Goal: Transaction & Acquisition: Purchase product/service

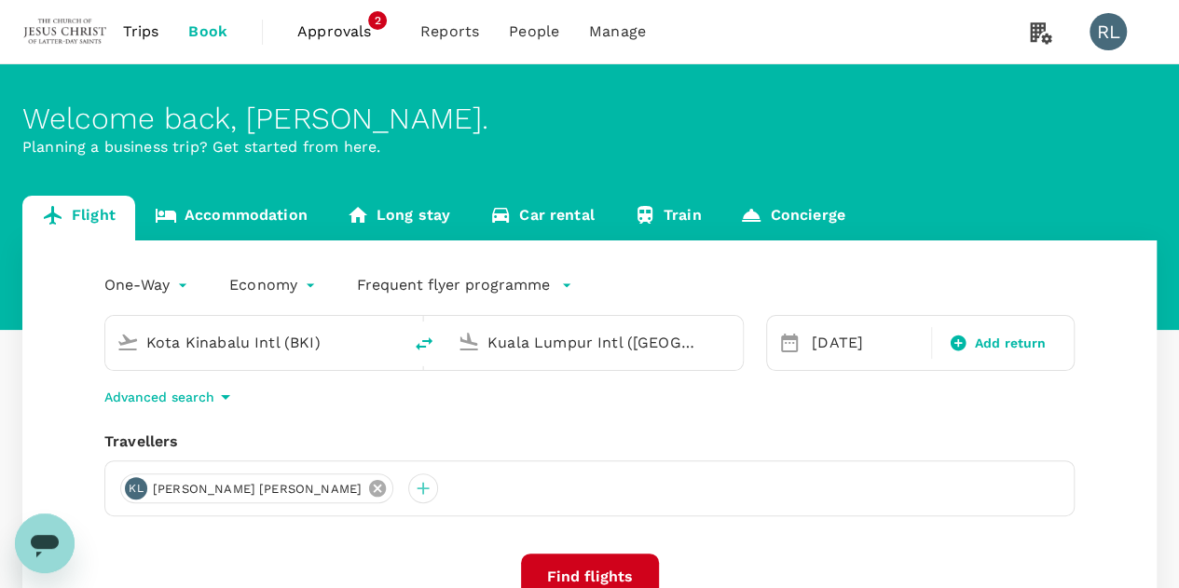
click at [367, 489] on icon at bounding box center [377, 488] width 21 height 21
click at [132, 490] on div at bounding box center [135, 489] width 30 height 30
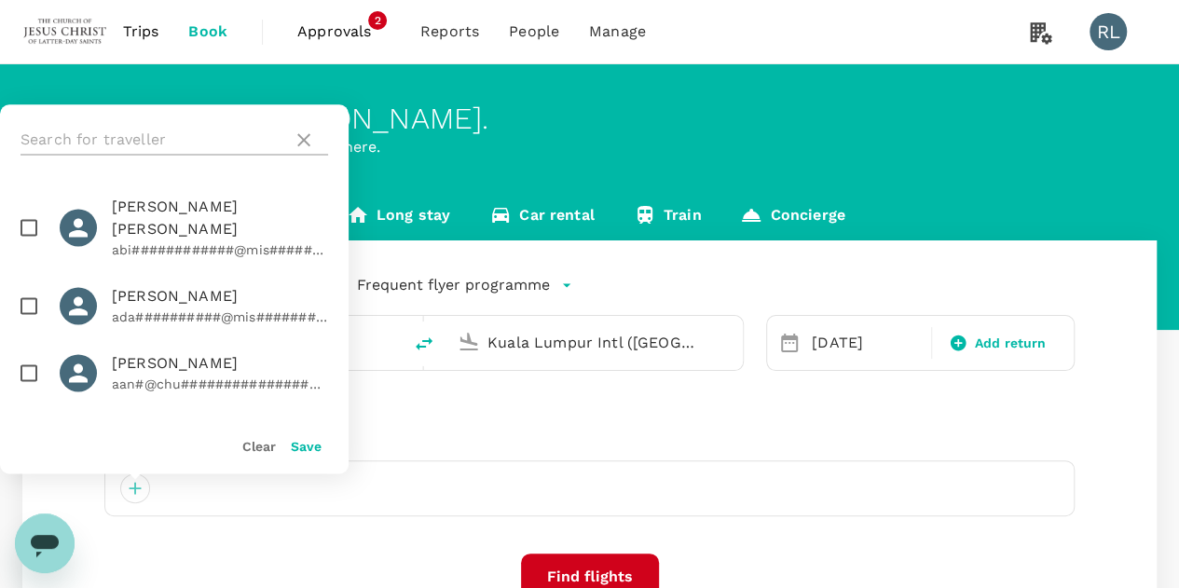
click at [170, 133] on input "text" at bounding box center [153, 140] width 265 height 30
type input "[PERSON_NAME]"
click at [30, 286] on input "checkbox" at bounding box center [28, 305] width 39 height 39
checkbox input "true"
click at [310, 449] on button "Save" at bounding box center [306, 446] width 31 height 15
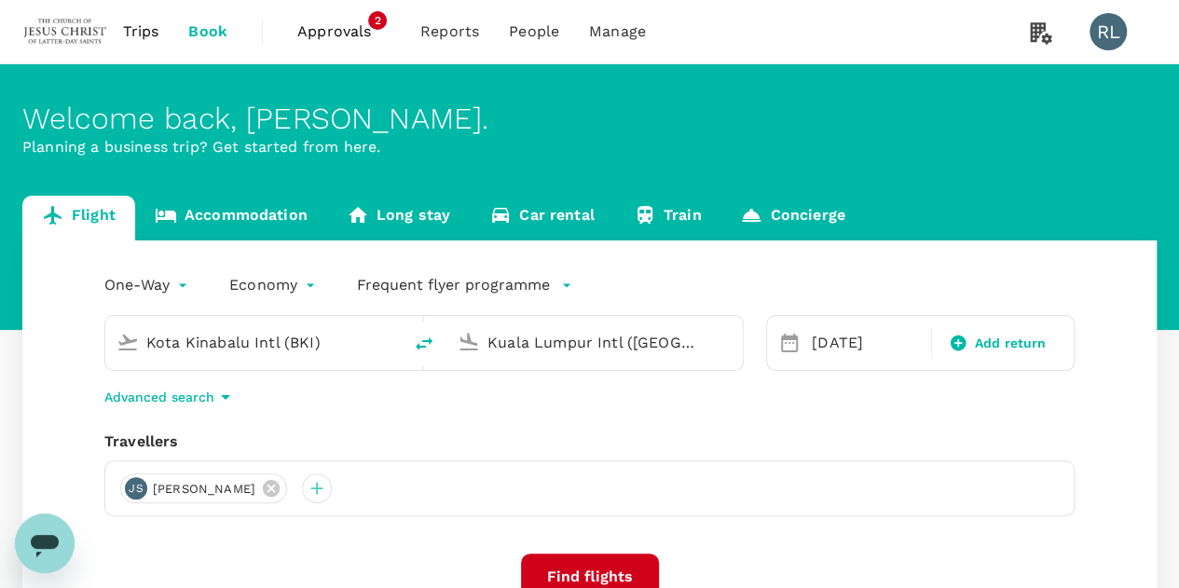
click at [361, 353] on input "Kota Kinabalu Intl (BKI)" at bounding box center [254, 342] width 216 height 29
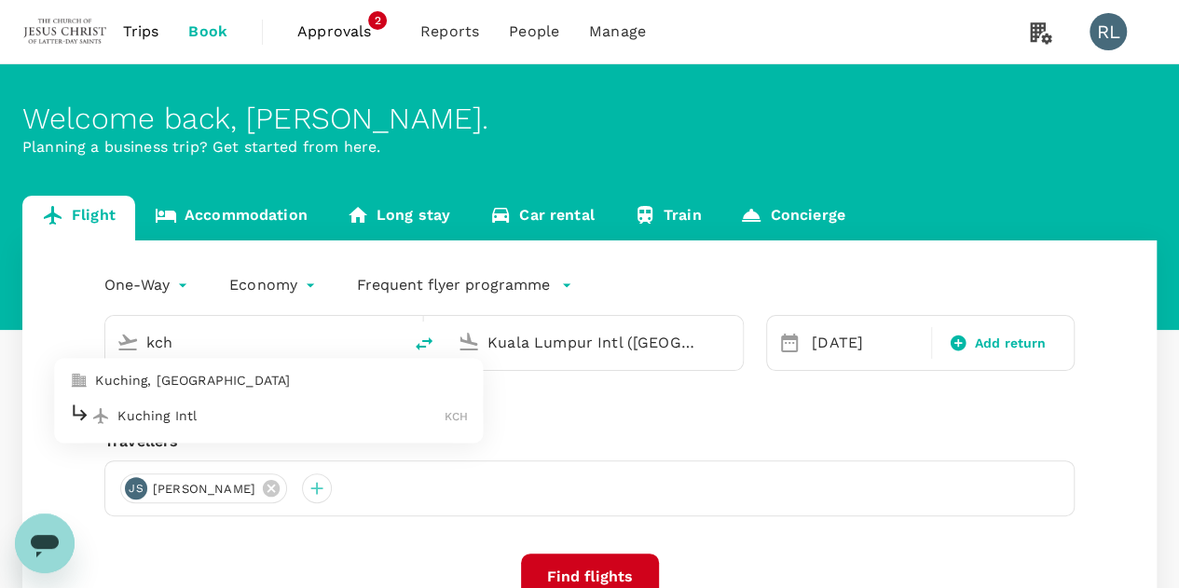
drag, startPoint x: 179, startPoint y: 420, endPoint x: 186, endPoint y: 413, distance: 9.9
click at [179, 419] on p "Kuching Intl" at bounding box center [280, 415] width 327 height 19
type input "Kuching Intl (KCH)"
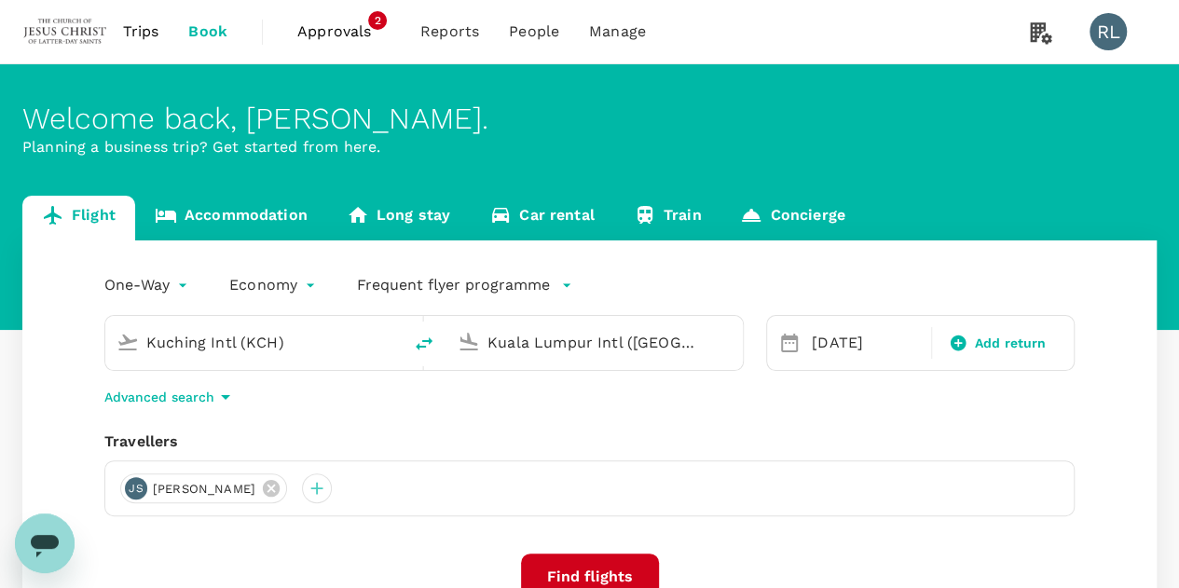
drag, startPoint x: 682, startPoint y: 341, endPoint x: 475, endPoint y: 329, distance: 207.3
click at [475, 329] on div "Kuala Lumpur Intl ([GEOGRAPHIC_DATA])" at bounding box center [591, 339] width 282 height 41
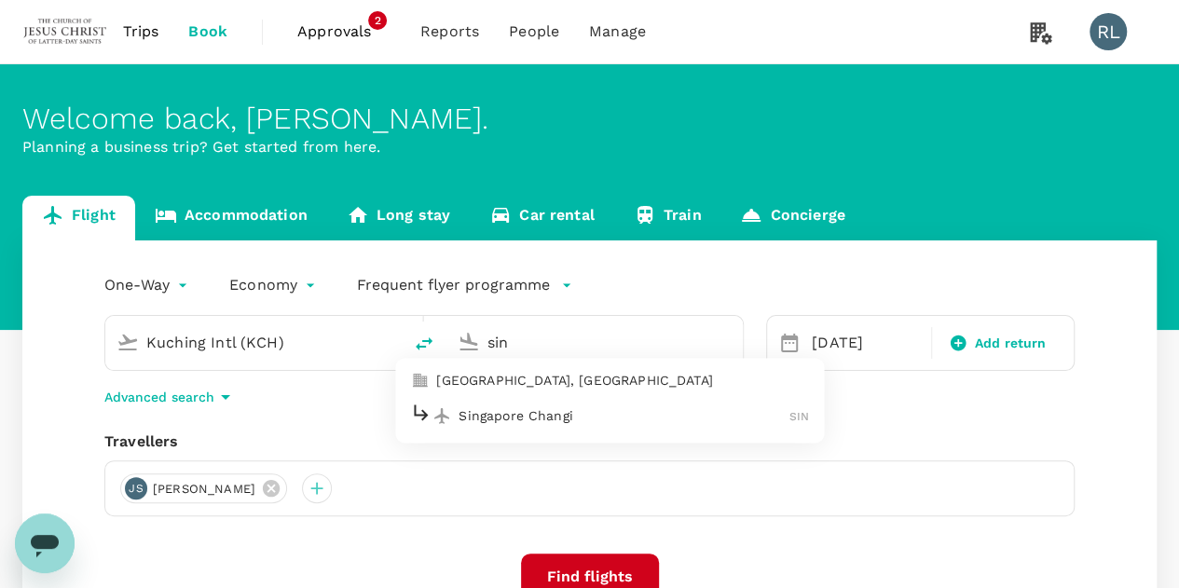
click at [492, 416] on p "Singapore Changi" at bounding box center [624, 415] width 331 height 19
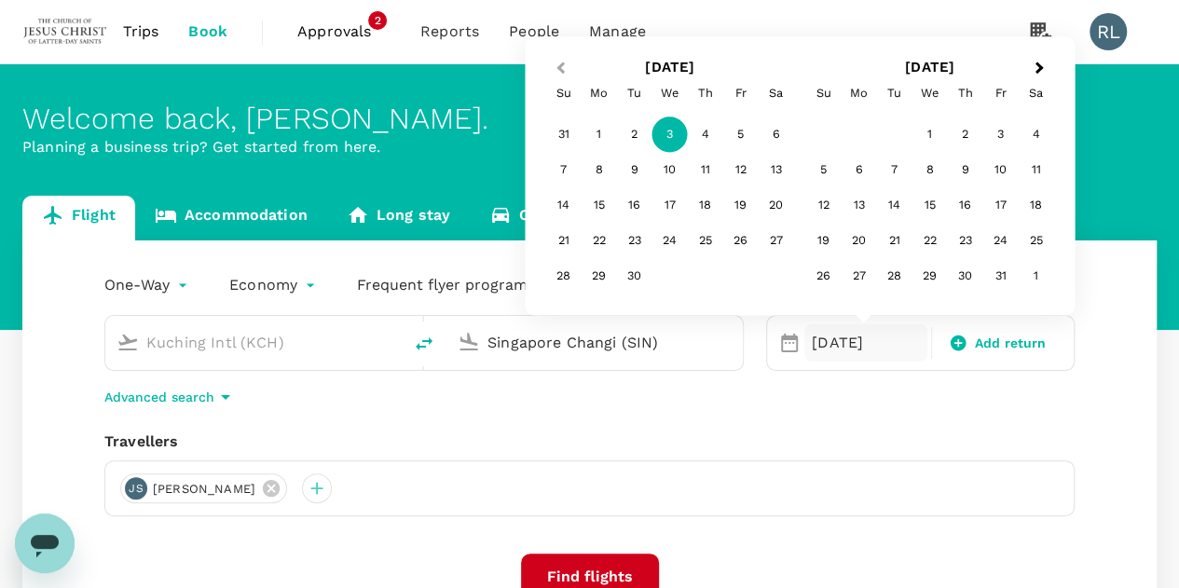
type input "Singapore Changi (SIN)"
click at [559, 72] on button "Previous Month" at bounding box center [559, 69] width 30 height 30
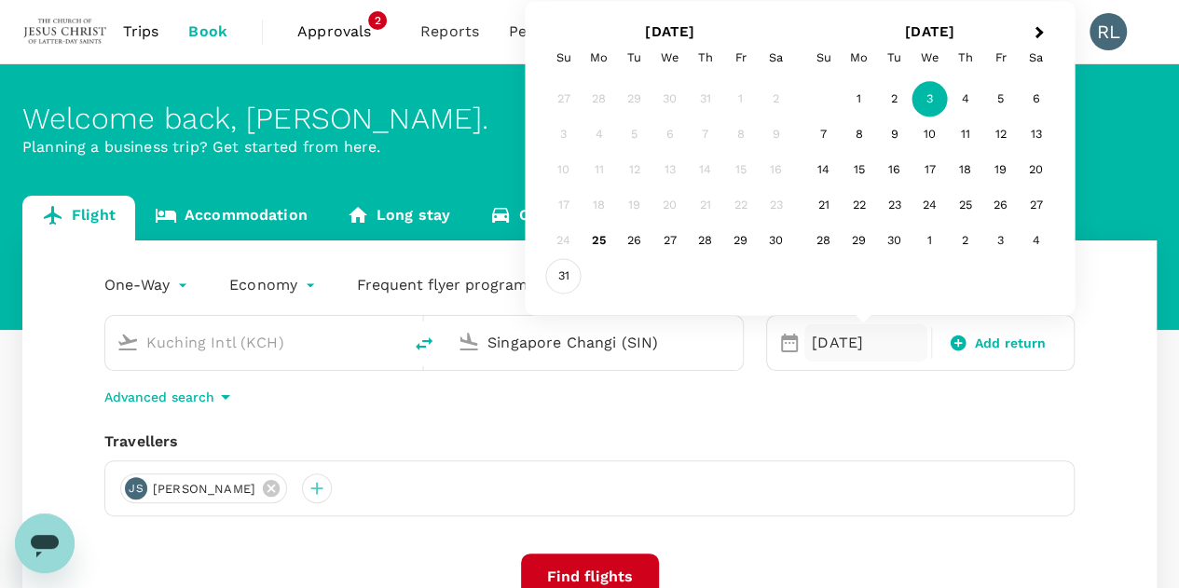
click at [565, 276] on div "31" at bounding box center [563, 276] width 35 height 35
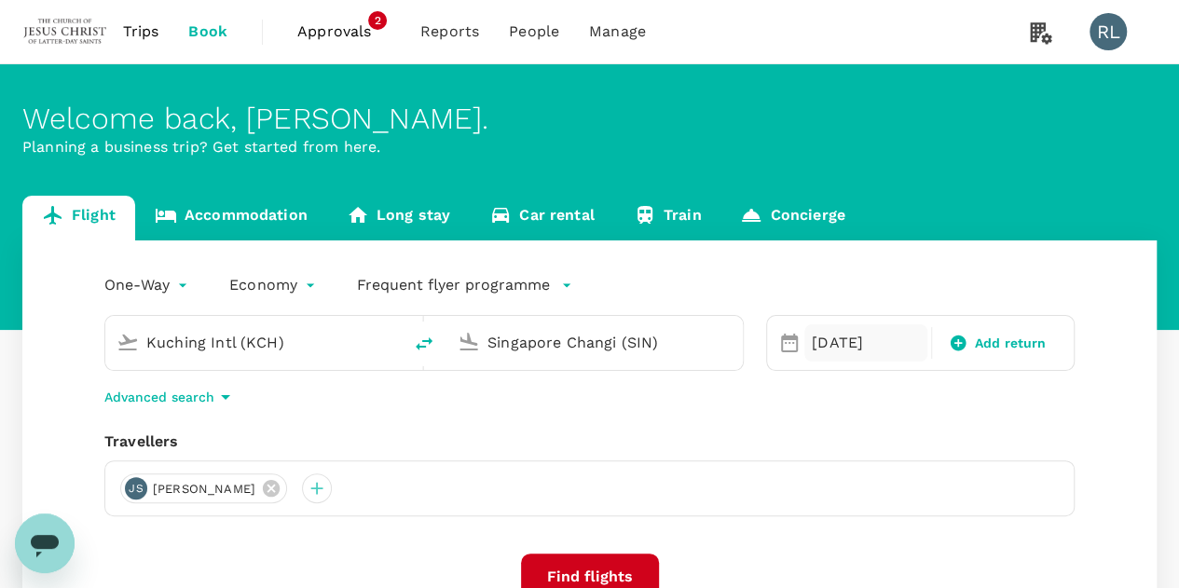
click at [853, 346] on div "[DATE]" at bounding box center [866, 342] width 123 height 37
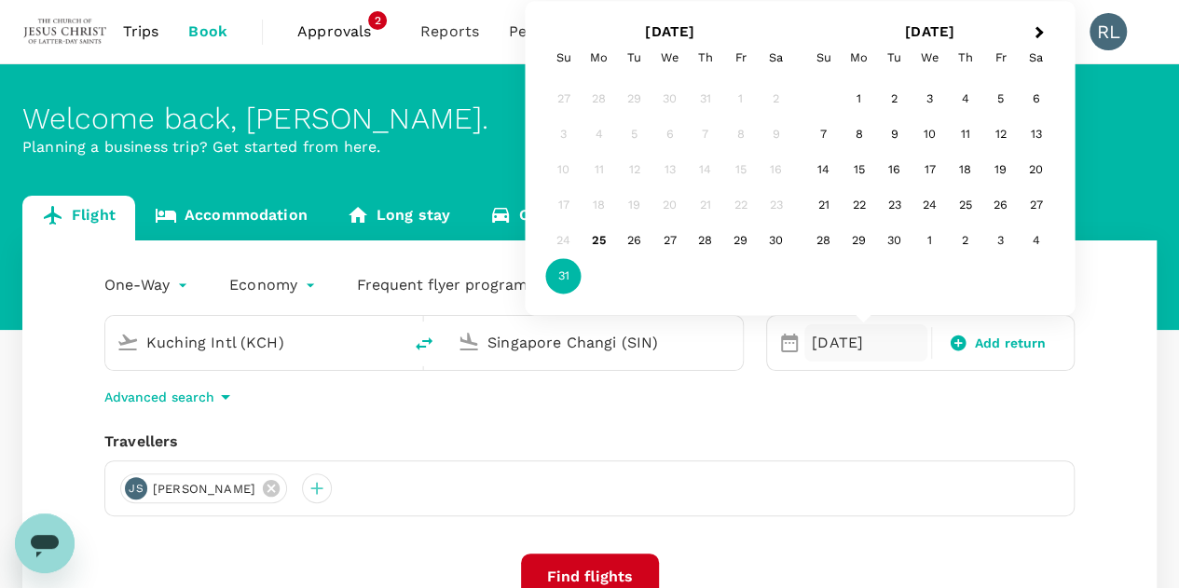
click at [863, 463] on div "[PERSON_NAME] [PERSON_NAME]" at bounding box center [589, 489] width 971 height 56
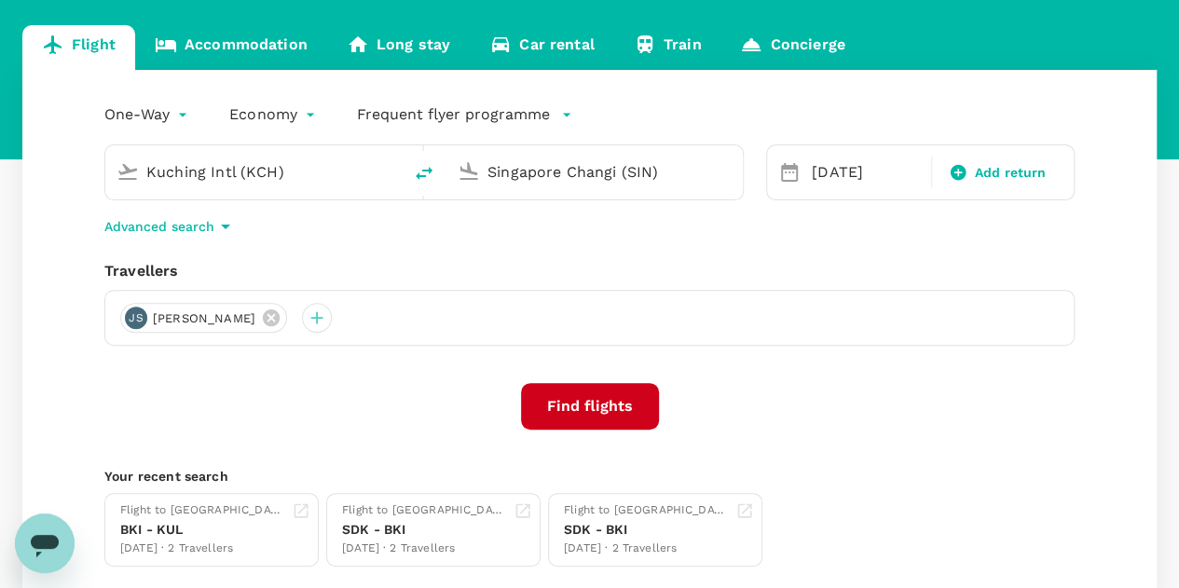
scroll to position [186, 0]
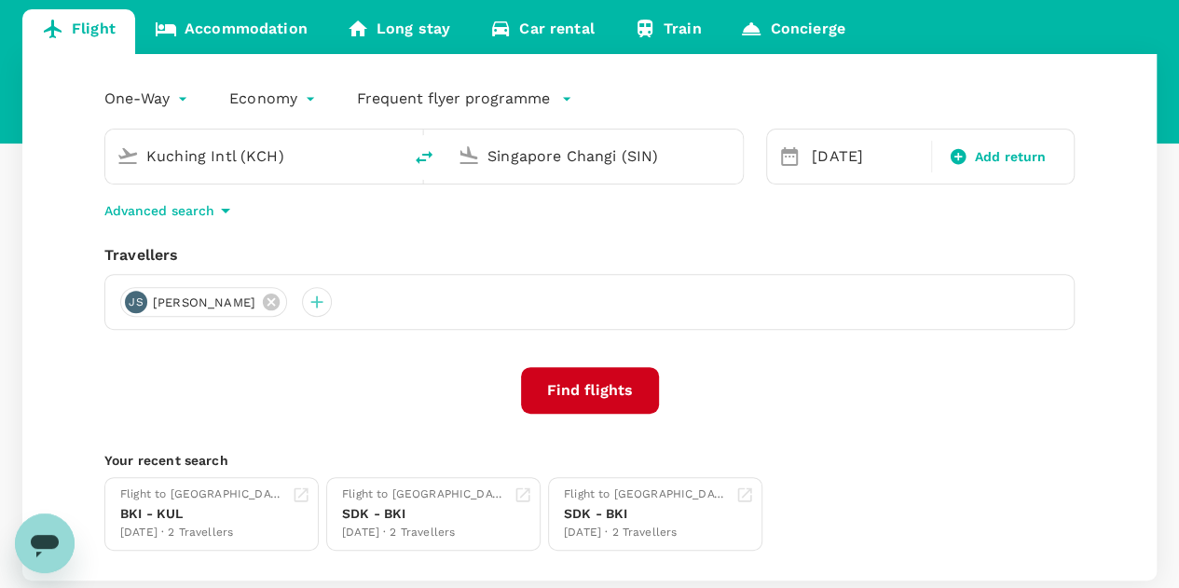
click at [604, 388] on button "Find flights" at bounding box center [590, 390] width 138 height 47
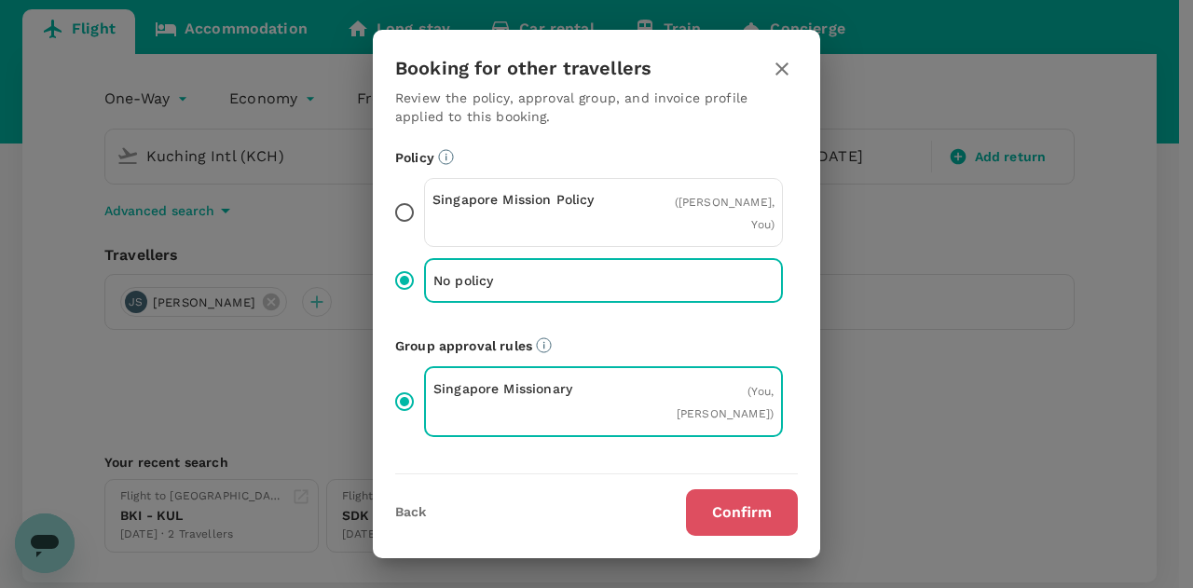
click at [696, 504] on button "Confirm" at bounding box center [742, 512] width 112 height 47
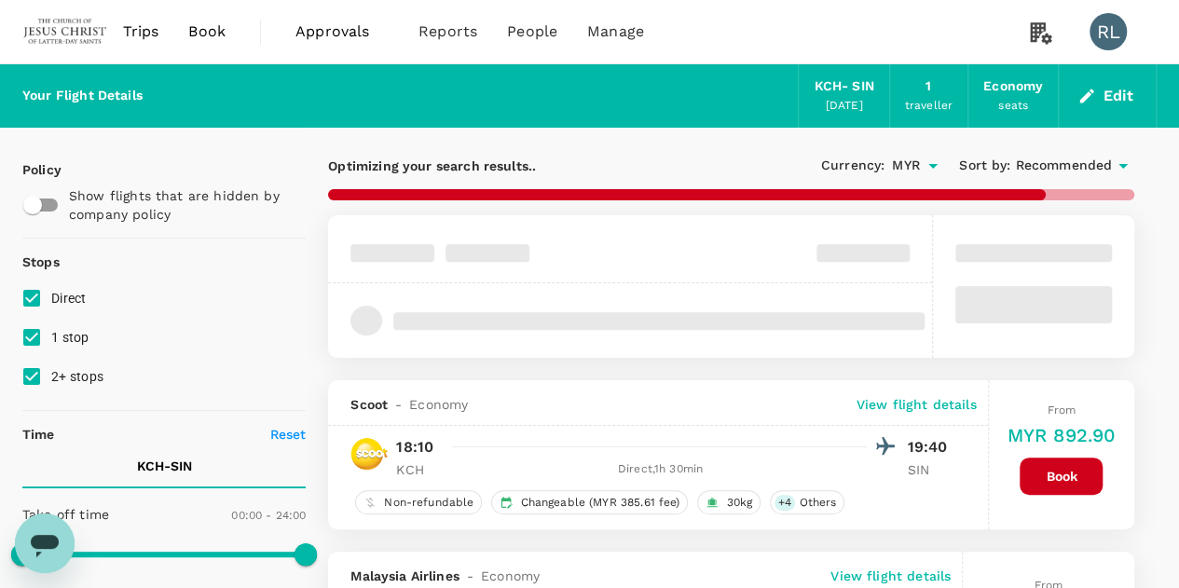
type input "MYR"
type input "1440"
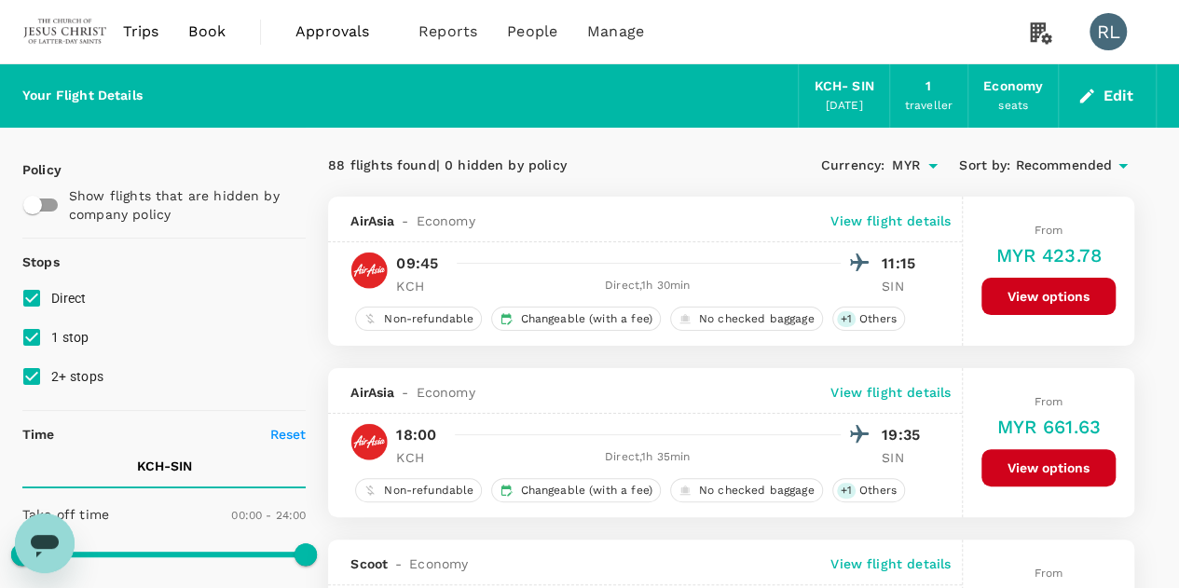
click at [1061, 171] on span "Recommended" at bounding box center [1063, 166] width 97 height 21
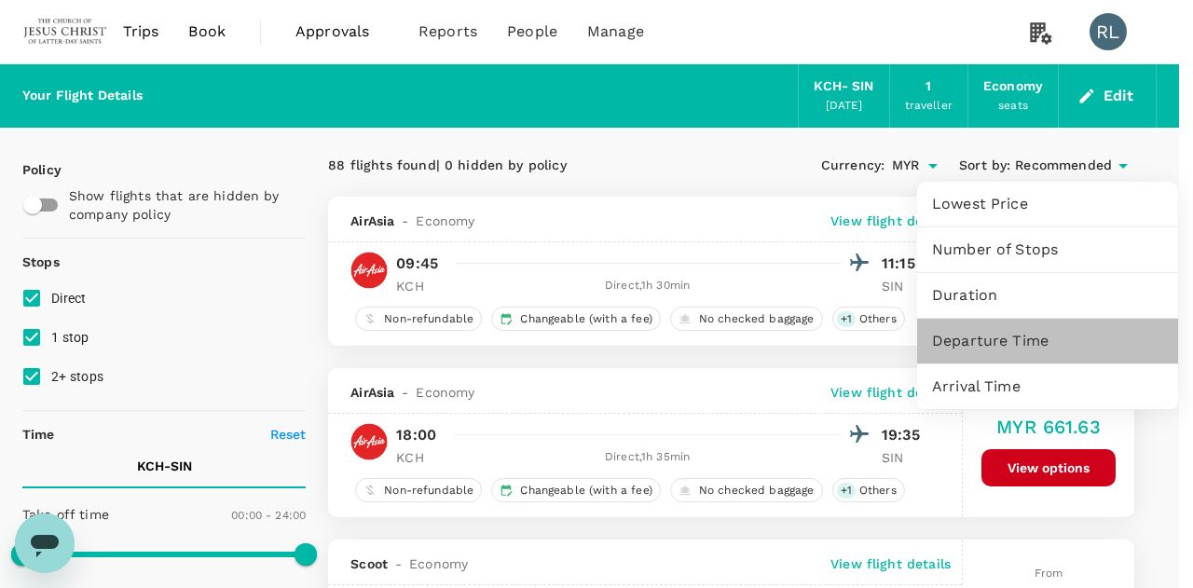
click at [975, 342] on span "Departure Time" at bounding box center [1047, 341] width 231 height 22
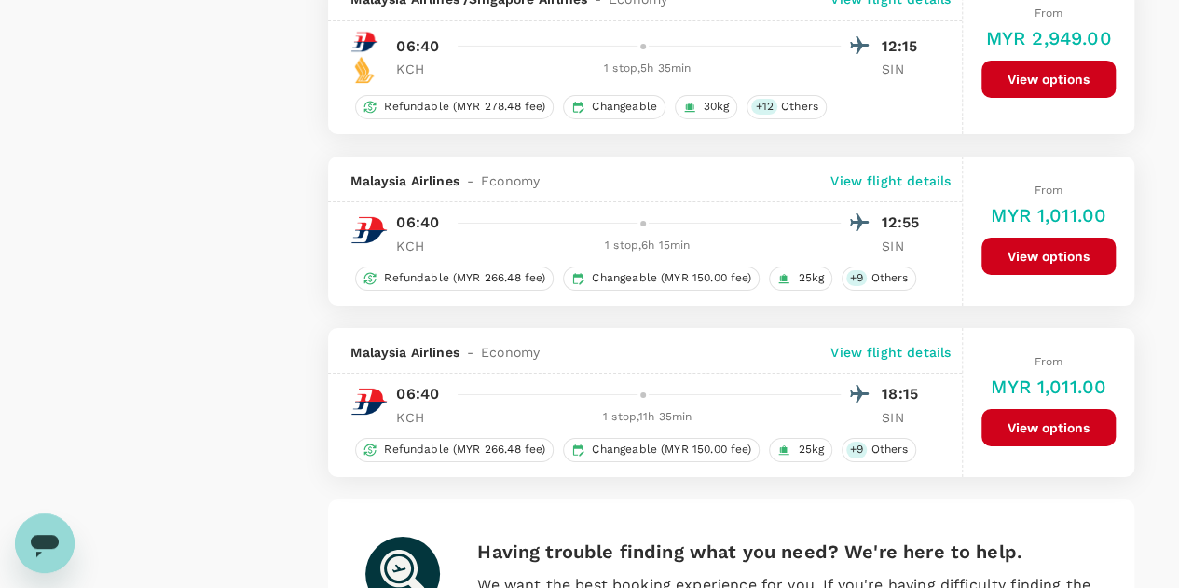
scroll to position [3423, 0]
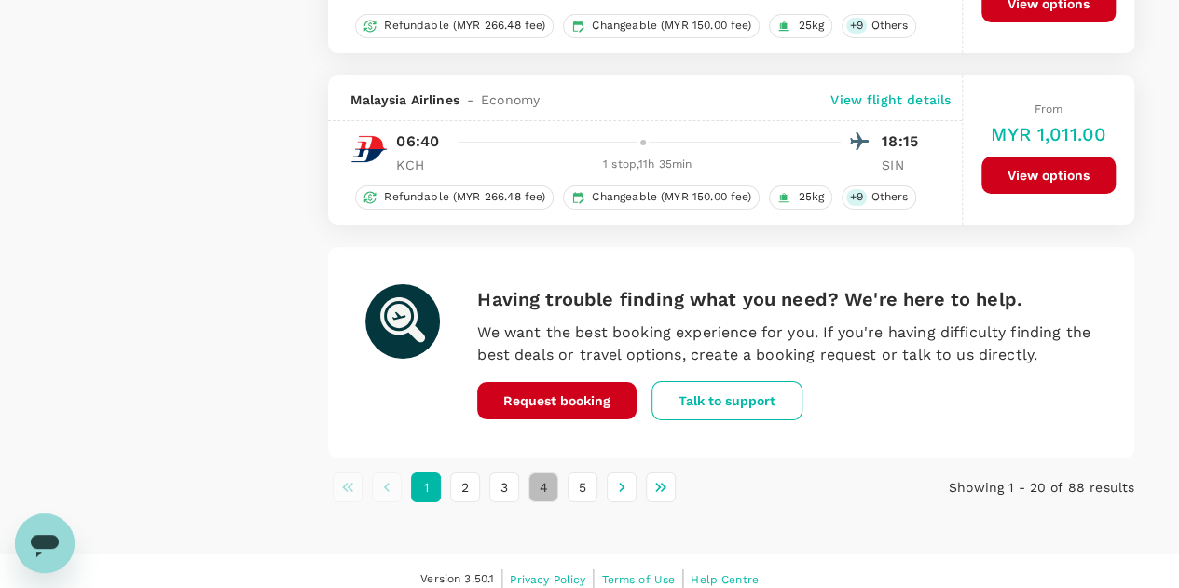
click at [539, 473] on button "4" at bounding box center [544, 488] width 30 height 30
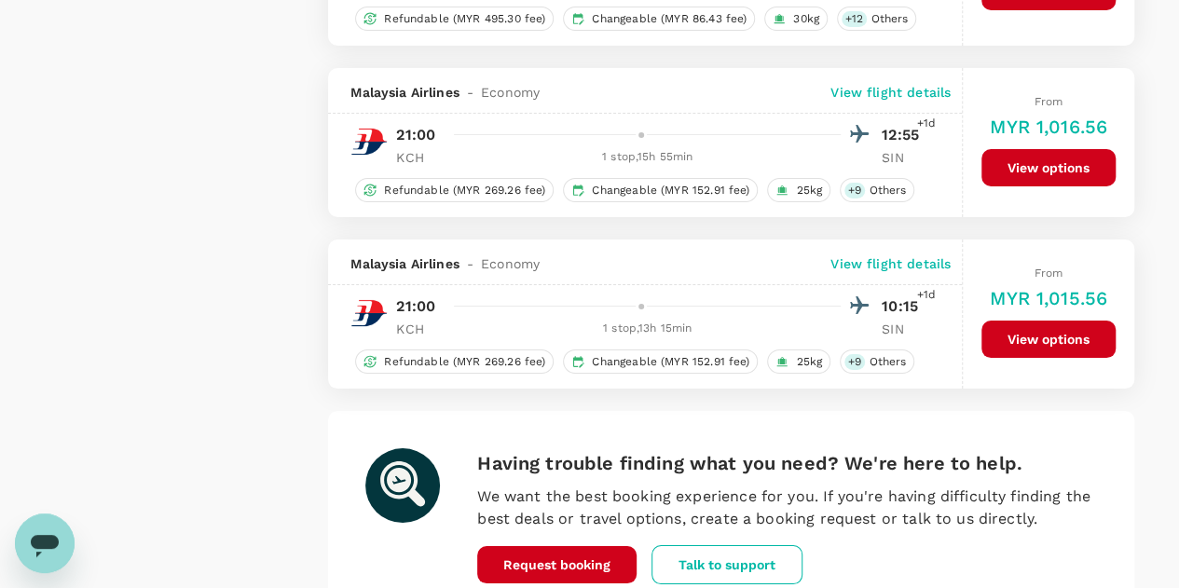
scroll to position [3543, 0]
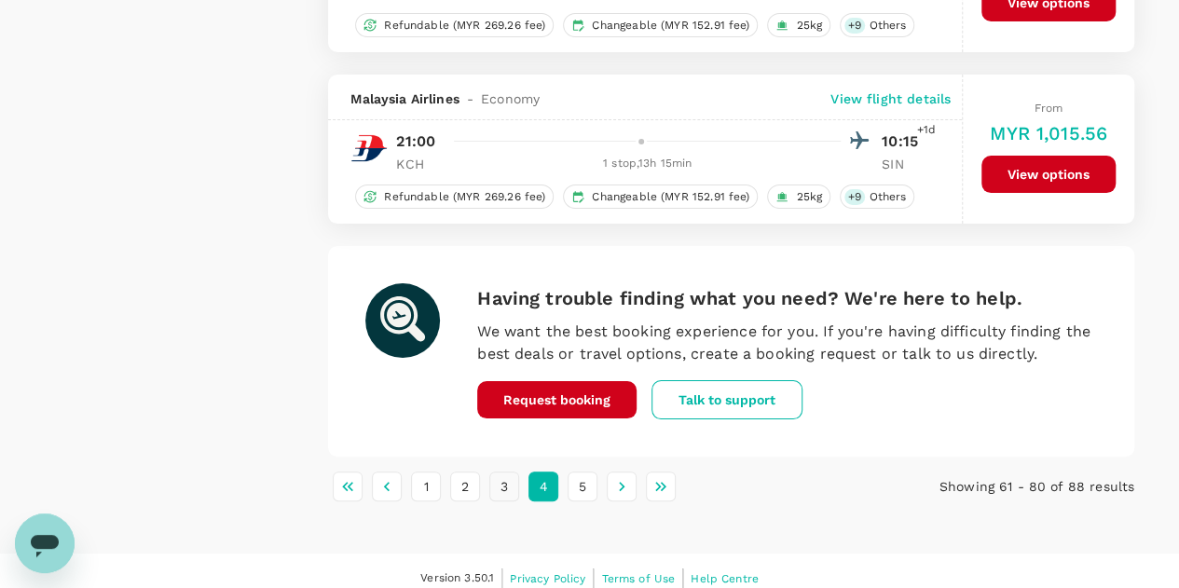
click at [502, 473] on button "3" at bounding box center [504, 487] width 30 height 30
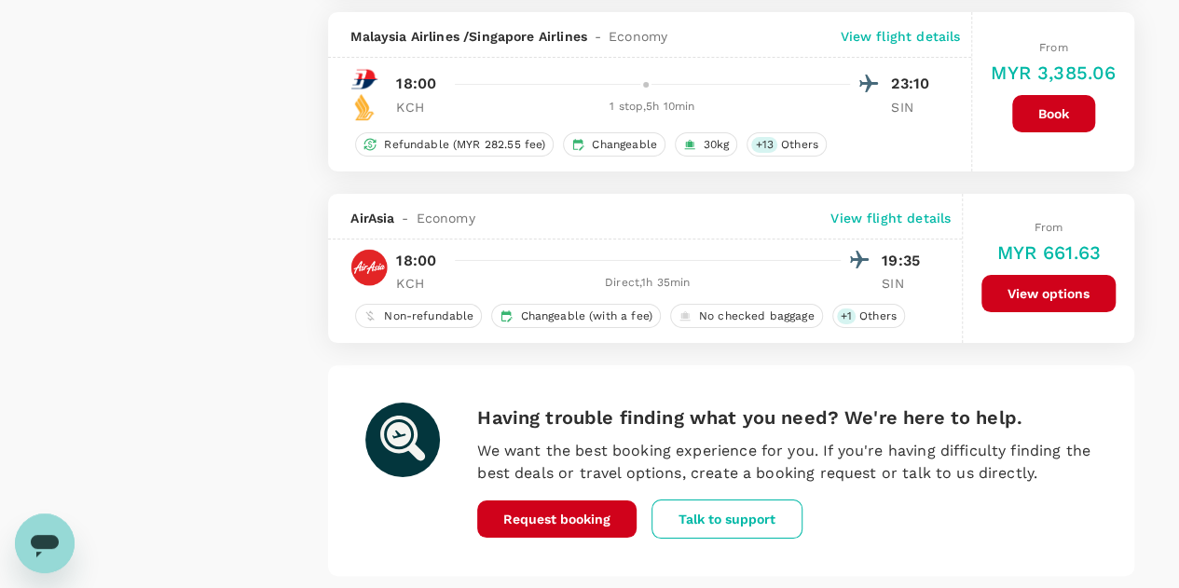
scroll to position [3450, 0]
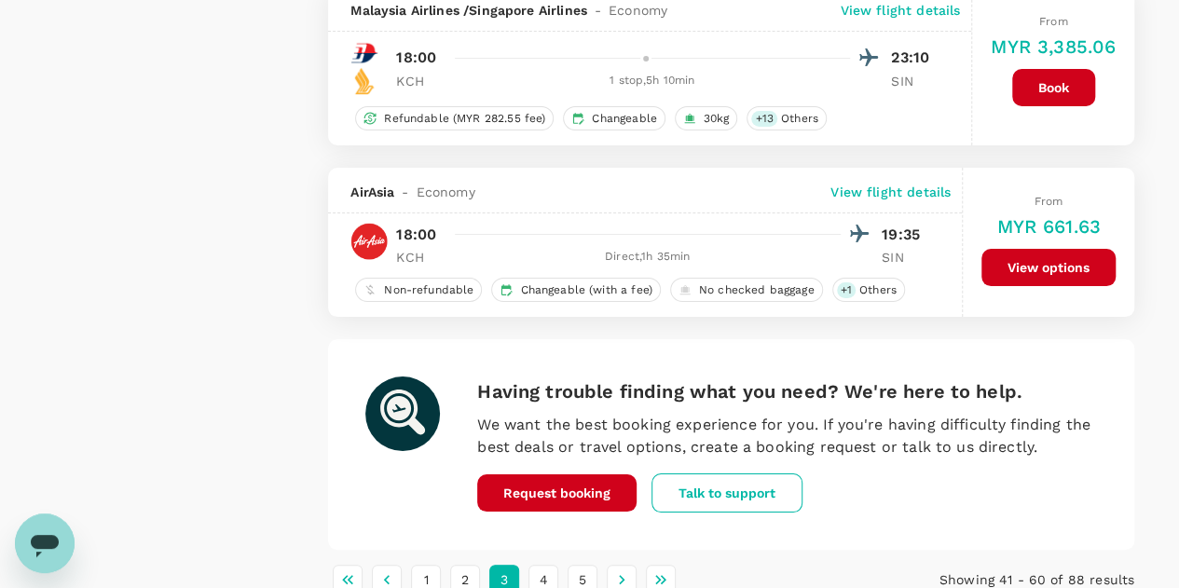
click at [1034, 250] on button "View options" at bounding box center [1049, 267] width 134 height 37
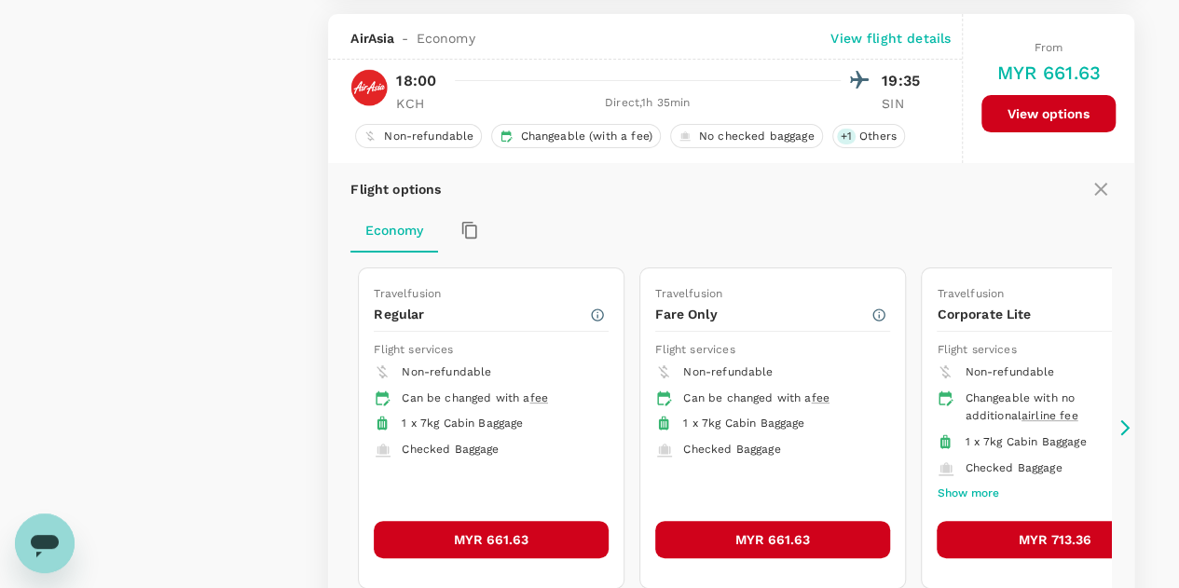
scroll to position [3604, 0]
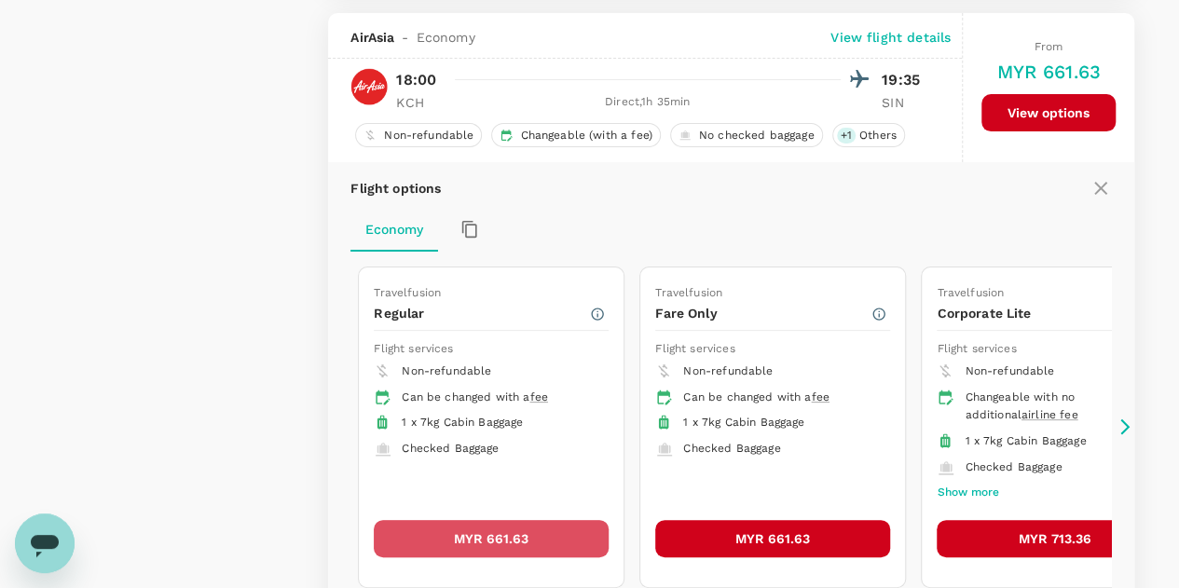
click at [507, 520] on button "MYR 661.63" at bounding box center [491, 538] width 235 height 37
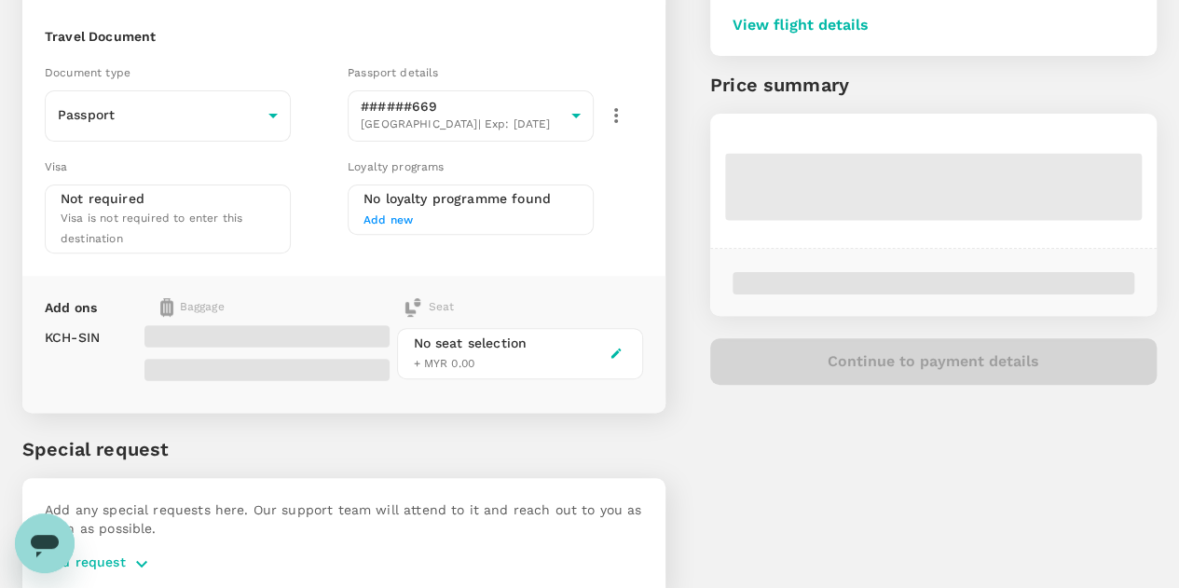
scroll to position [231, 0]
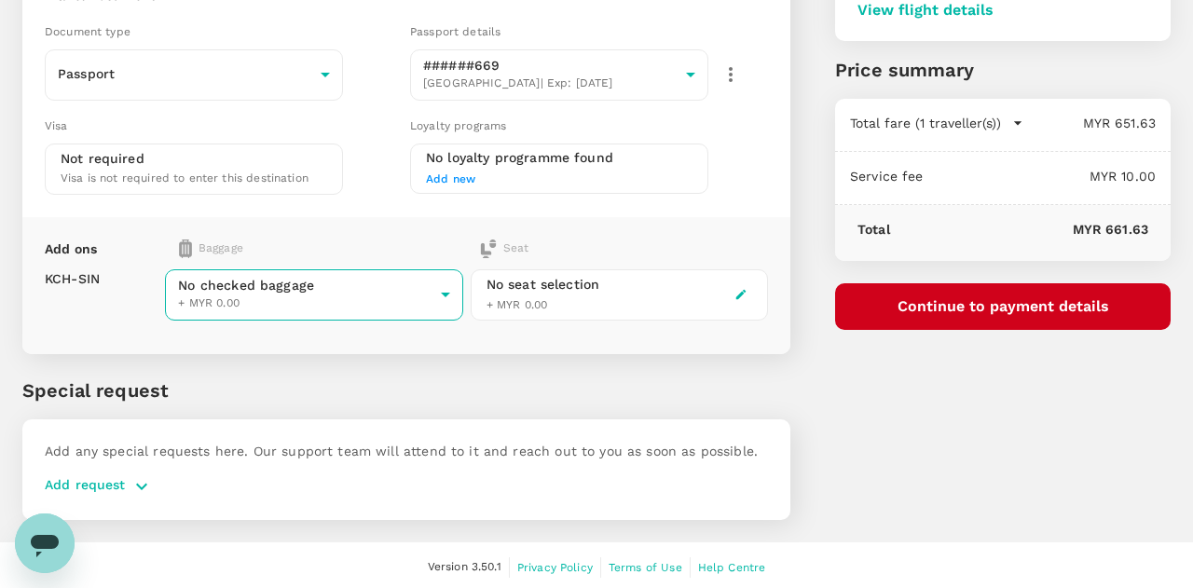
click at [373, 288] on body "Back to flight results Flight review Traveller(s) Traveller 1 : [PERSON_NAME] […" at bounding box center [596, 181] width 1193 height 824
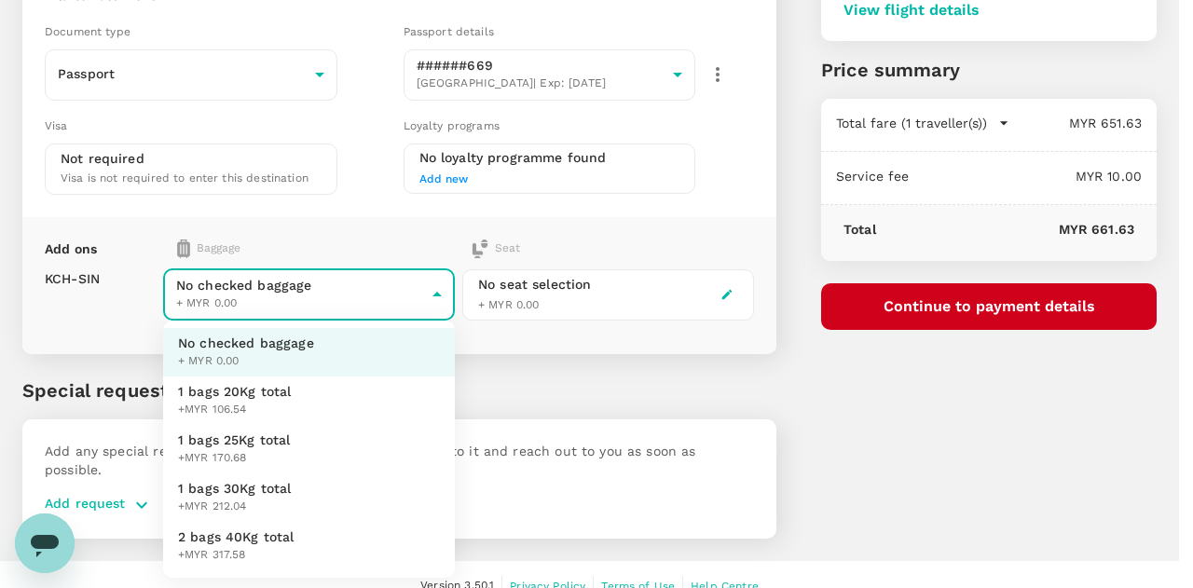
click at [278, 434] on span "1 bags 25Kg total" at bounding box center [234, 440] width 113 height 19
type input "2 - 170.68"
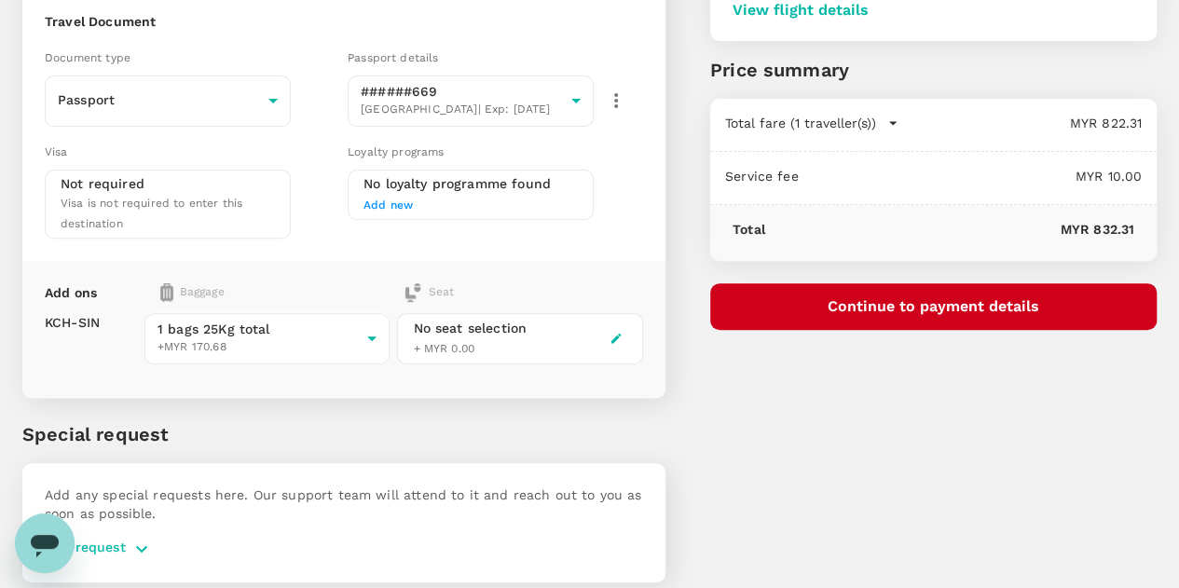
click at [944, 418] on div "You've selected [DATE] 18:00 19:35 KCH Direct , 1h 35min SIN View flight detail…" at bounding box center [911, 200] width 491 height 810
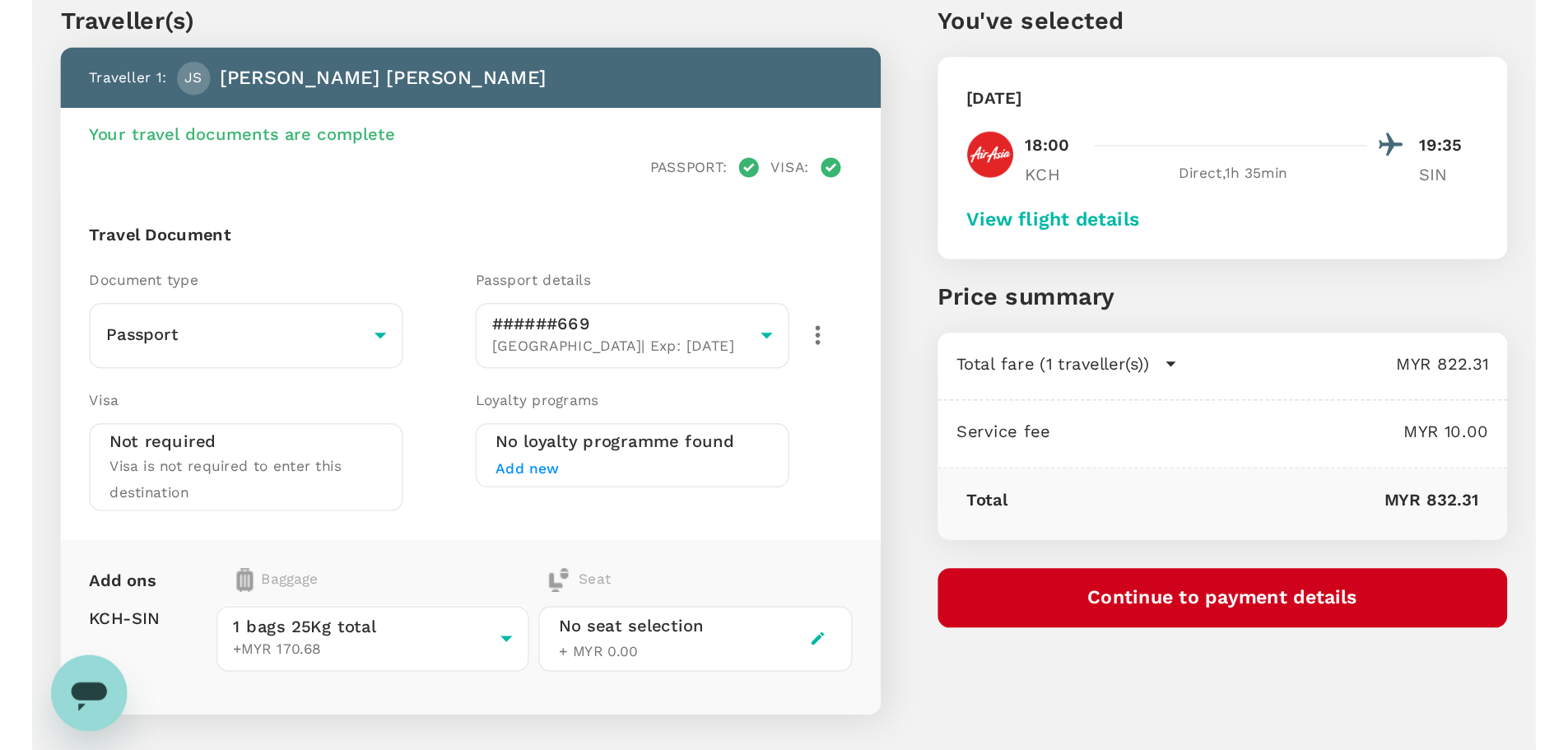
scroll to position [40, 0]
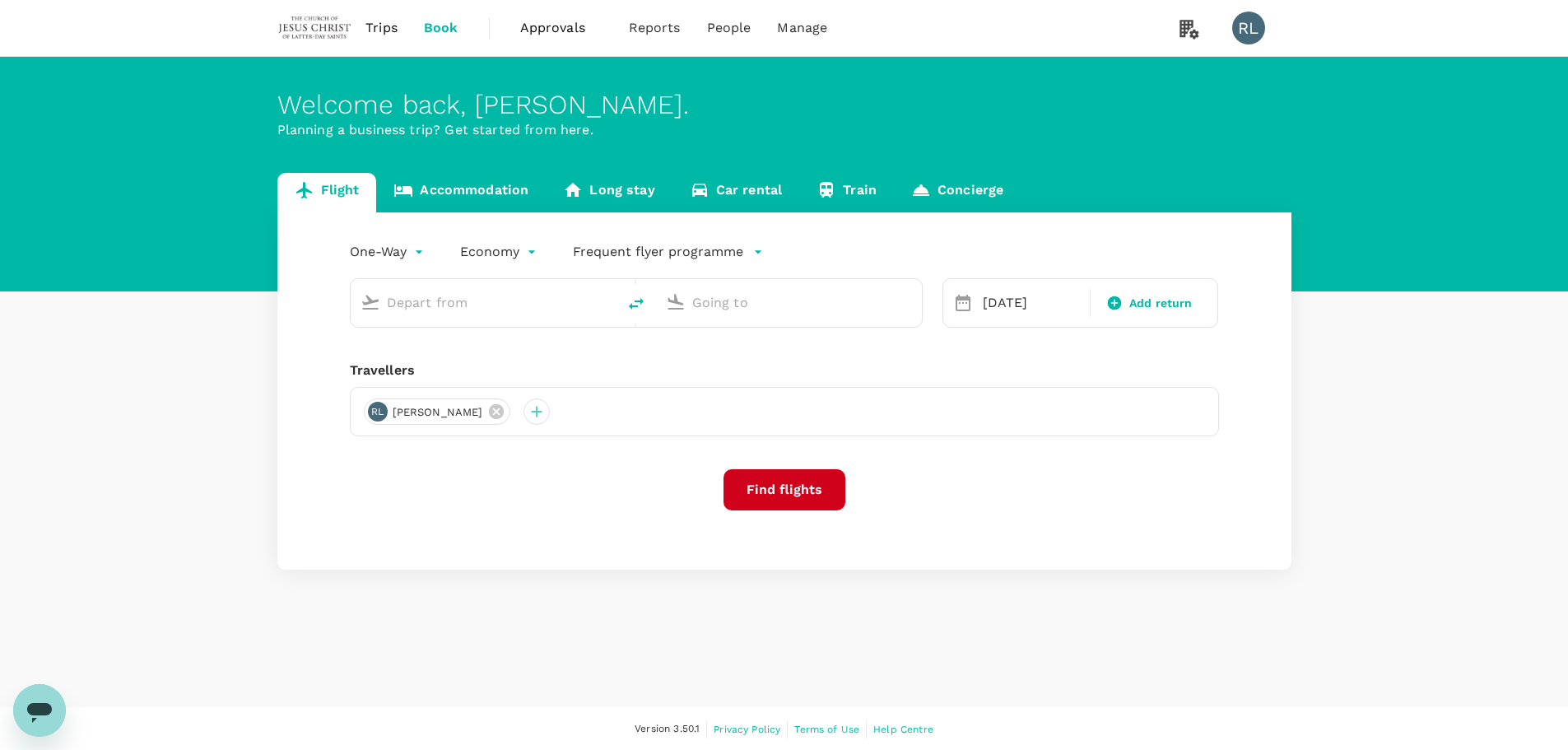
type input "Kuching Intl (KCH)"
type input "Singapore Changi (SIN)"
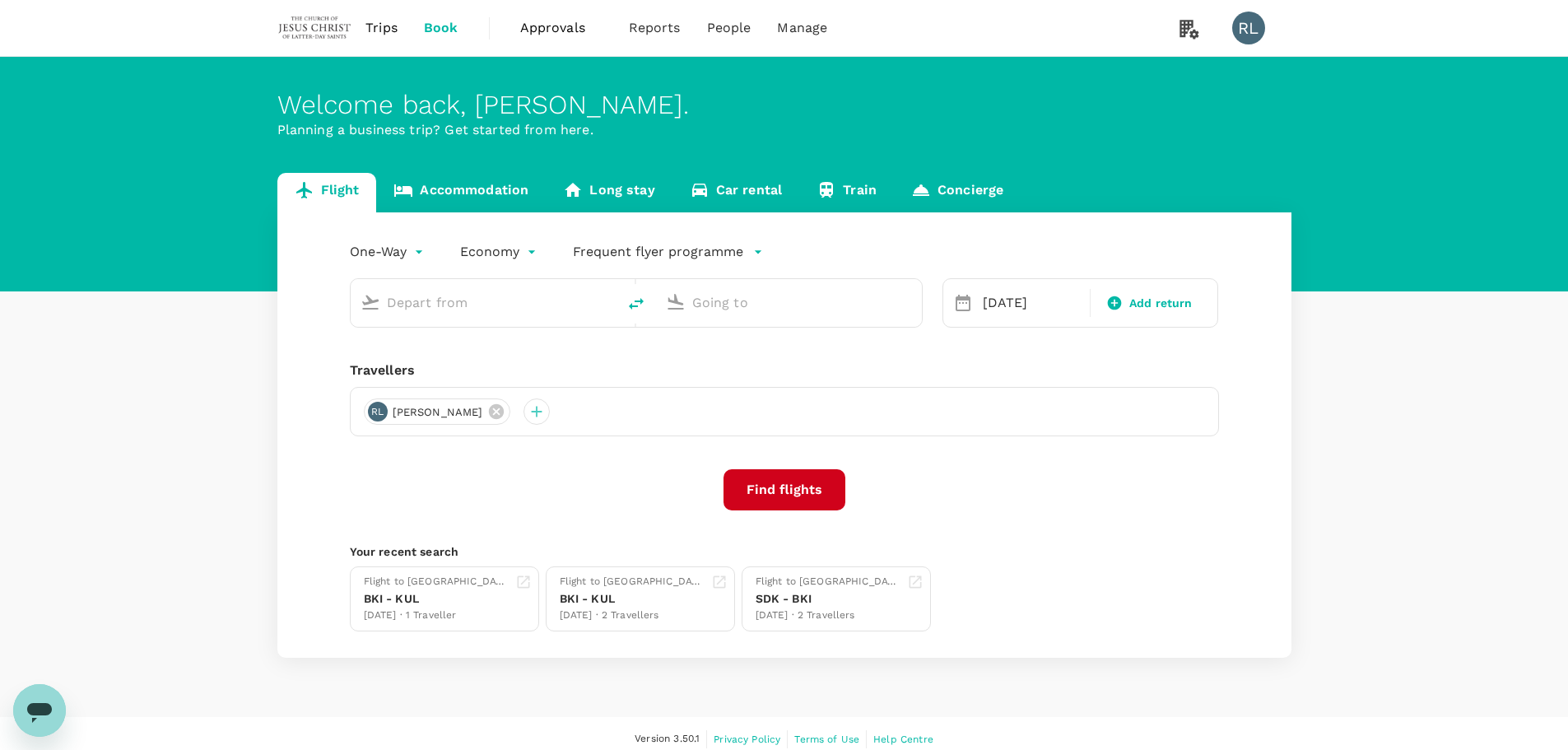
type input "Kuching Intl (KCH)"
type input "Singapore Changi (SIN)"
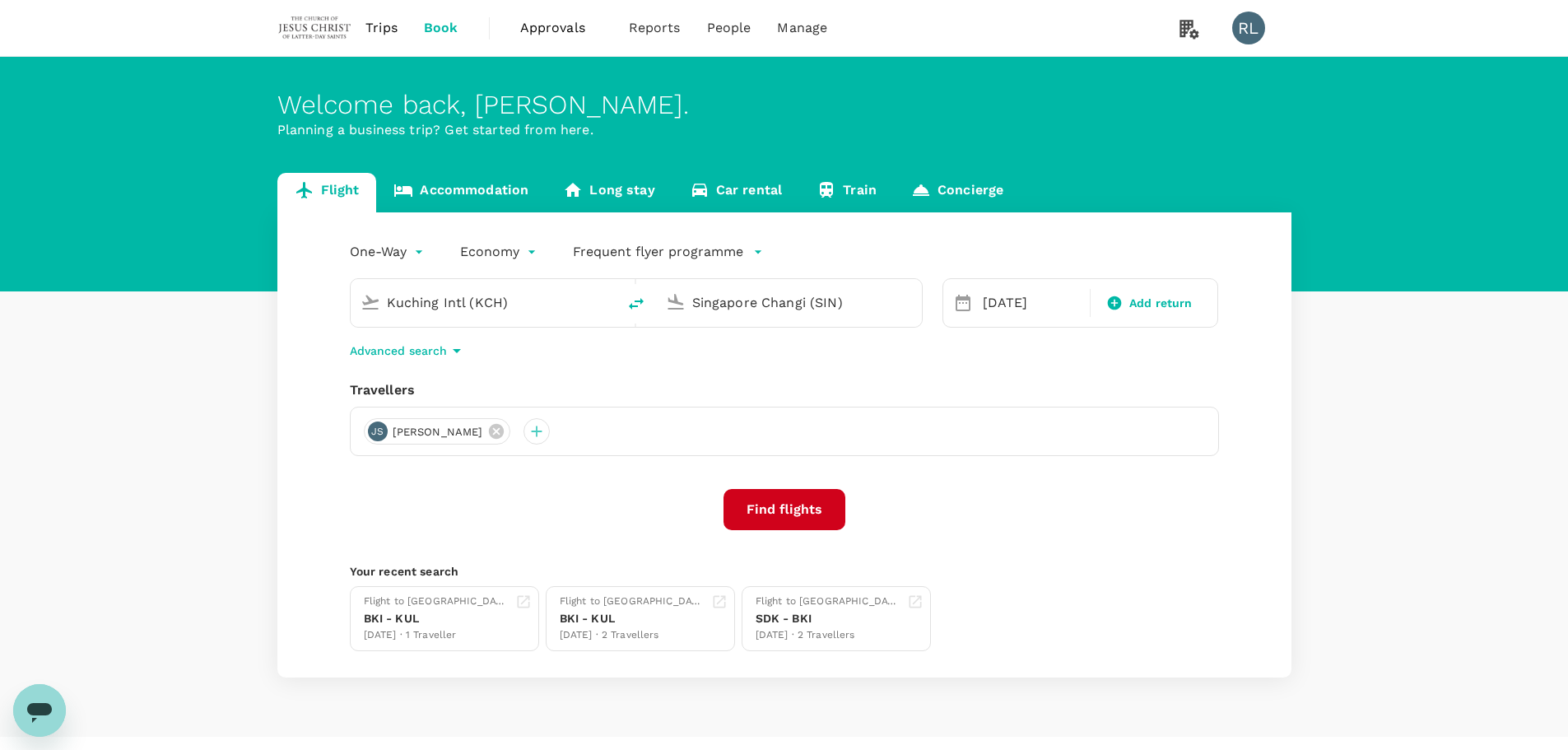
click at [378, 27] on span "Trips" at bounding box center [381, 28] width 32 height 19
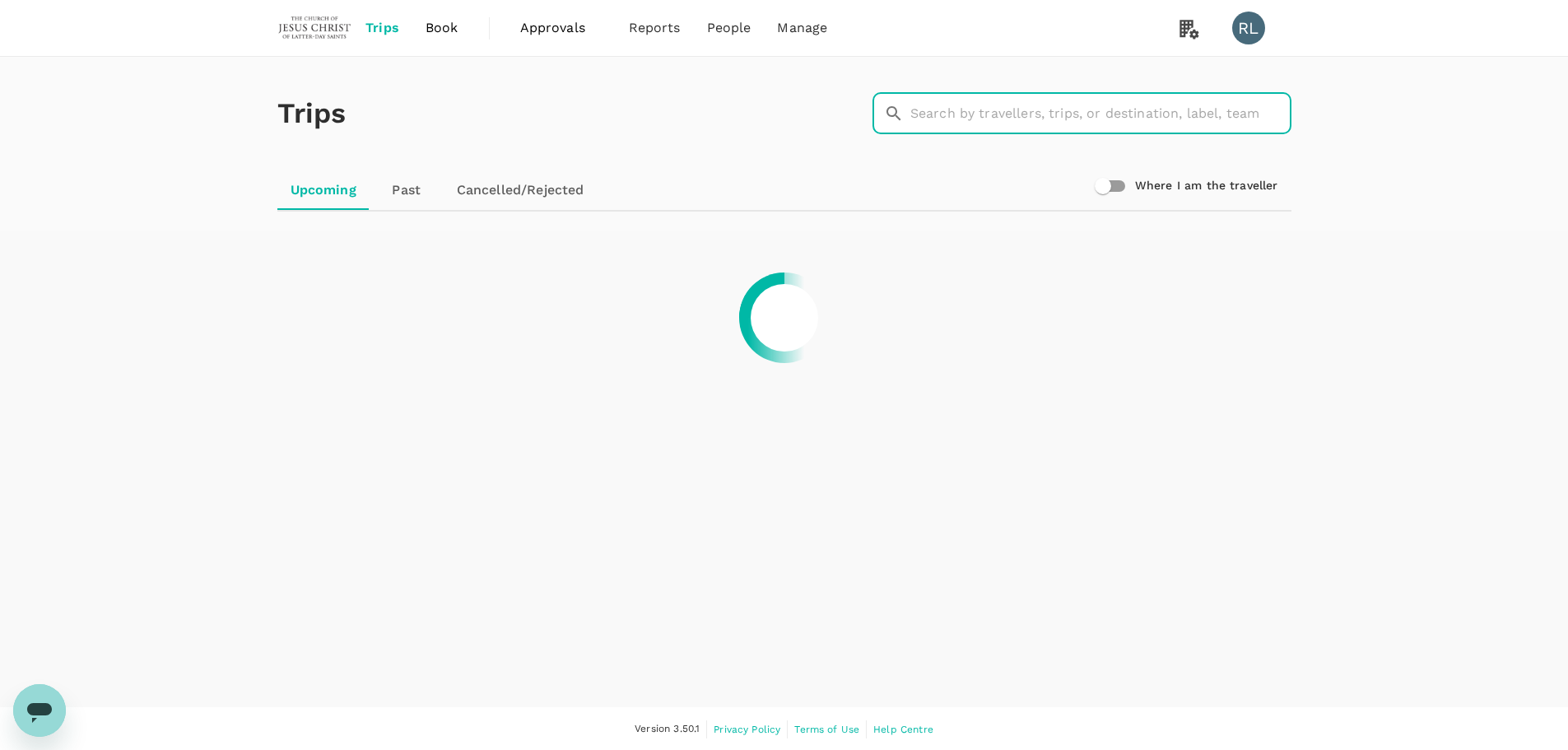
click at [1004, 115] on input "text" at bounding box center [1101, 113] width 381 height 42
type input "hobbs"
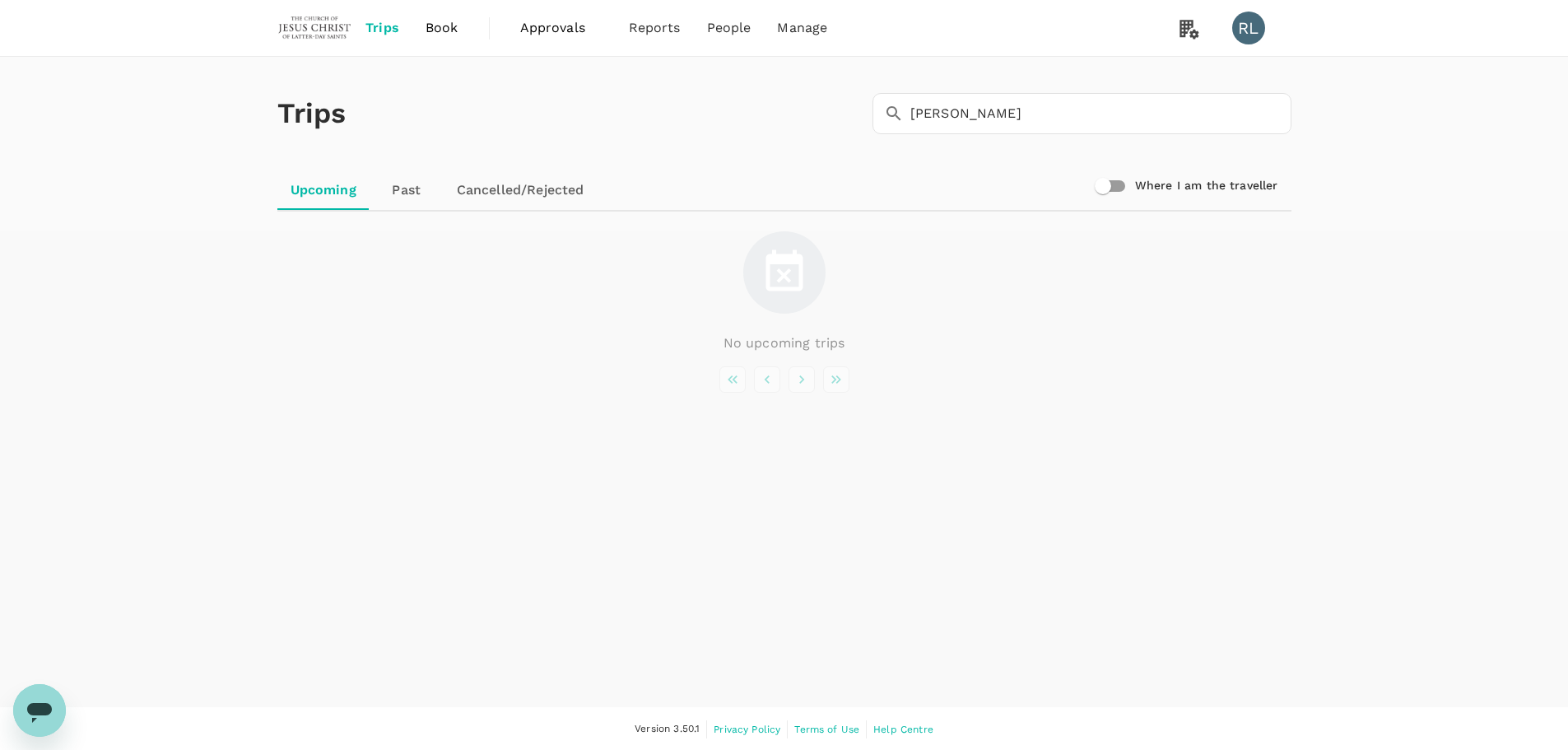
click at [1014, 269] on div "No upcoming trips" at bounding box center [784, 292] width 1014 height 122
drag, startPoint x: 963, startPoint y: 116, endPoint x: 901, endPoint y: 117, distance: 62.0
click at [901, 117] on div "​ hobbs ​" at bounding box center [1082, 113] width 419 height 42
click at [1108, 298] on div "No upcoming trips" at bounding box center [784, 292] width 1014 height 122
